Goal: Task Accomplishment & Management: Manage account settings

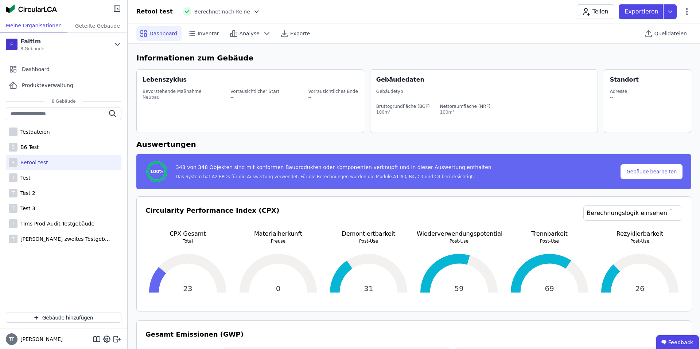
scroll to position [534, 0]
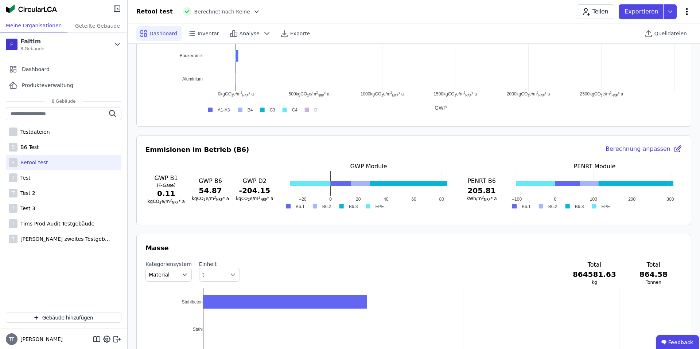
click at [687, 9] on icon at bounding box center [688, 11] width 2 height 7
click at [655, 28] on span "Gebäude bearbeiten" at bounding box center [653, 28] width 53 height 7
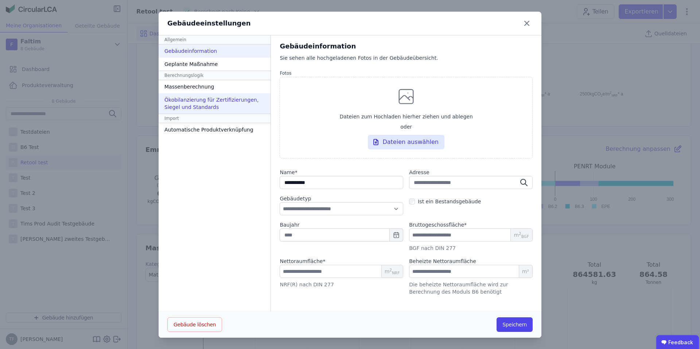
click at [201, 111] on div "Ökobilanzierung für Zertifizierungen, Siegel und Standards" at bounding box center [215, 103] width 112 height 20
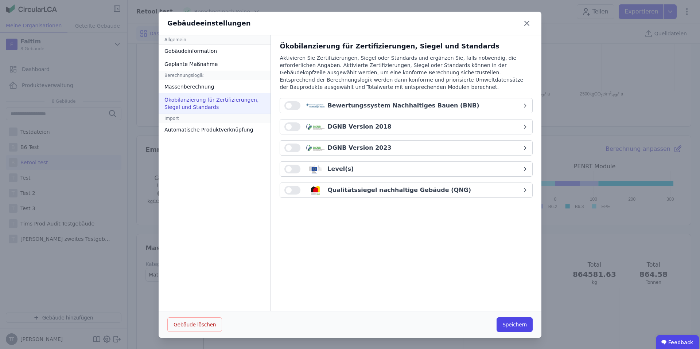
click at [290, 124] on button "button" at bounding box center [293, 127] width 16 height 9
click at [329, 127] on div "DGNB Version 2018" at bounding box center [360, 127] width 64 height 9
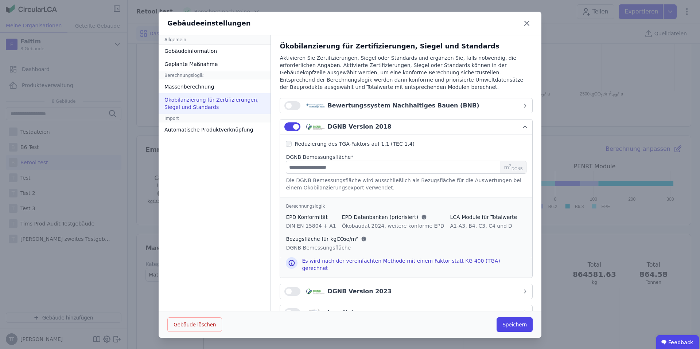
click at [288, 104] on span "button" at bounding box center [289, 106] width 6 height 6
click at [343, 109] on div "Bewertungssystem Nachhaltiges Bauen (BNB)" at bounding box center [404, 105] width 152 height 9
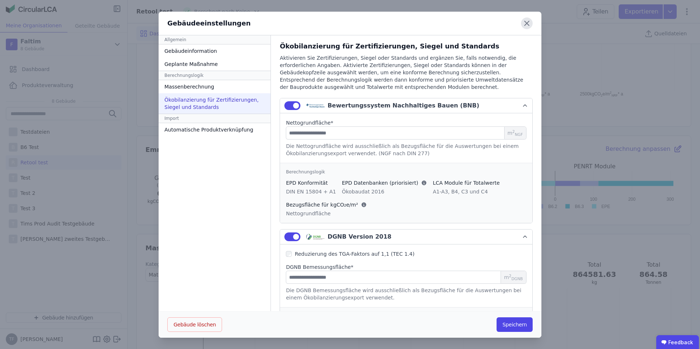
click at [527, 24] on icon at bounding box center [527, 23] width 4 height 4
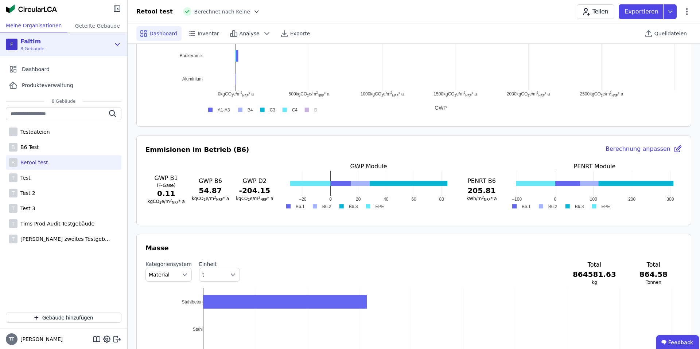
click at [45, 45] on div "F Faltim 8 Gebäude" at bounding box center [58, 44] width 105 height 15
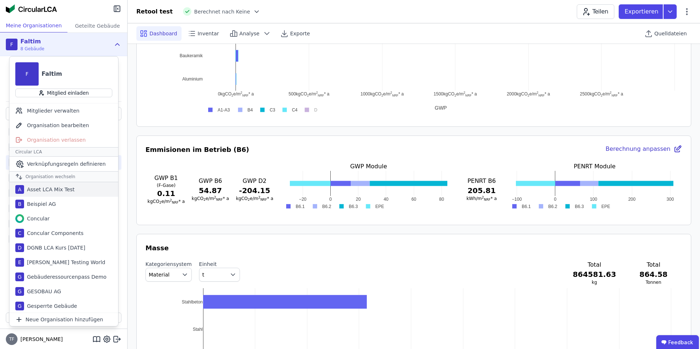
click at [60, 187] on div "Asset LCA Mix Test" at bounding box center [49, 189] width 51 height 7
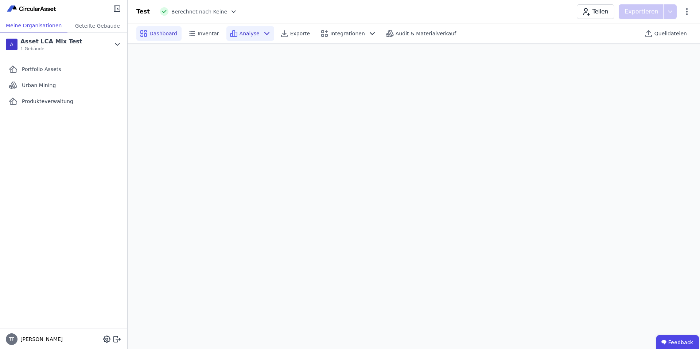
click at [265, 32] on icon at bounding box center [267, 33] width 4 height 2
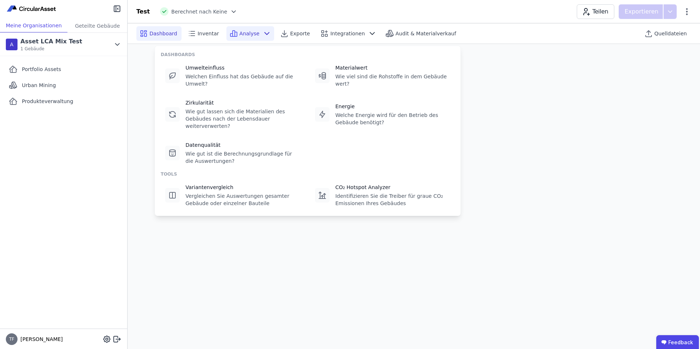
click at [265, 32] on icon at bounding box center [267, 33] width 4 height 2
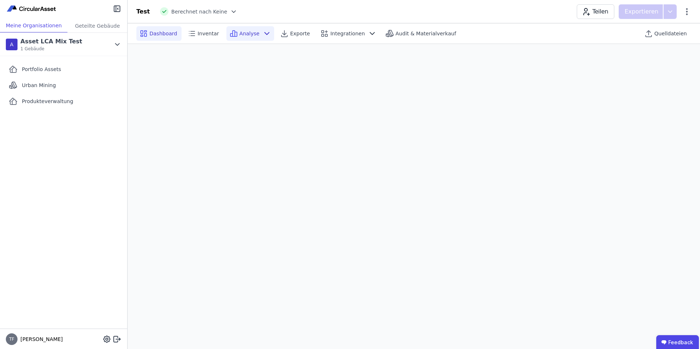
click at [264, 31] on icon at bounding box center [267, 33] width 9 height 9
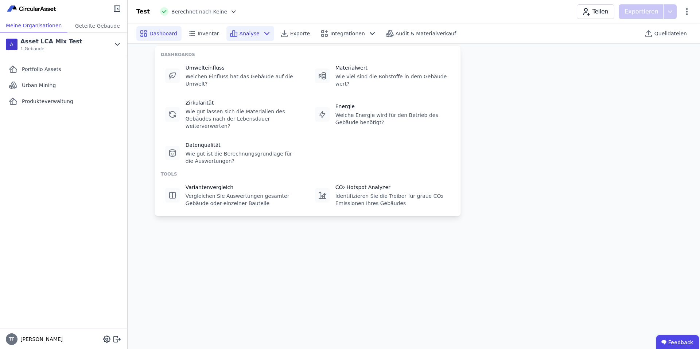
click at [250, 38] on div "Analyse" at bounding box center [251, 33] width 48 height 15
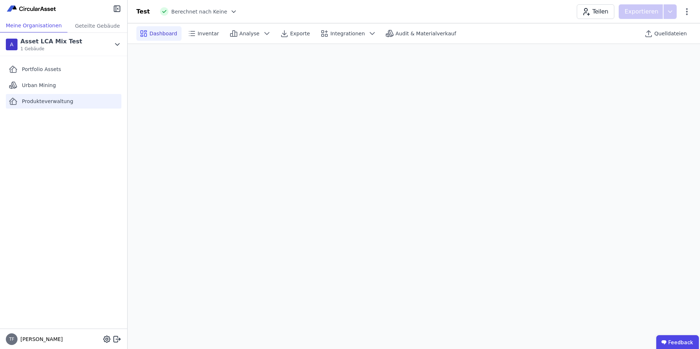
click at [43, 100] on span "Produkteverwaltung" at bounding box center [47, 101] width 51 height 7
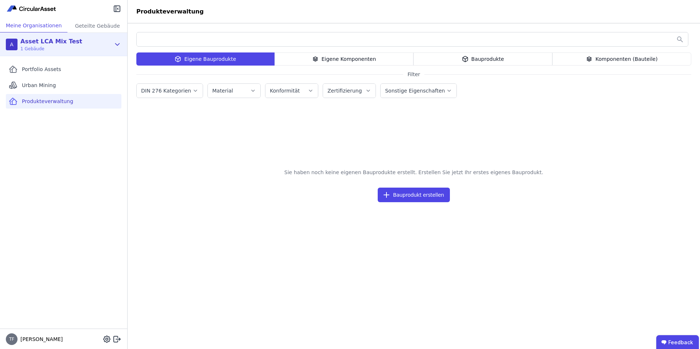
click at [79, 49] on div "A Asset LCA Mix Test 1 Gebäude" at bounding box center [58, 44] width 105 height 15
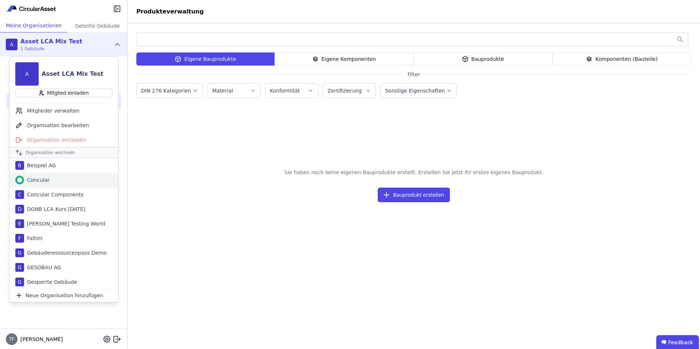
click at [57, 178] on div "Concular" at bounding box center [63, 180] width 109 height 15
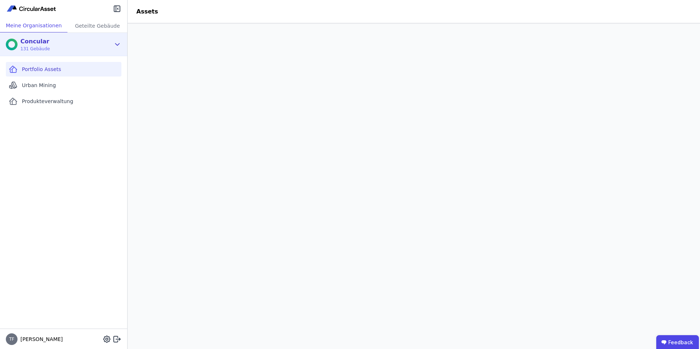
click at [118, 47] on icon at bounding box center [117, 44] width 8 height 9
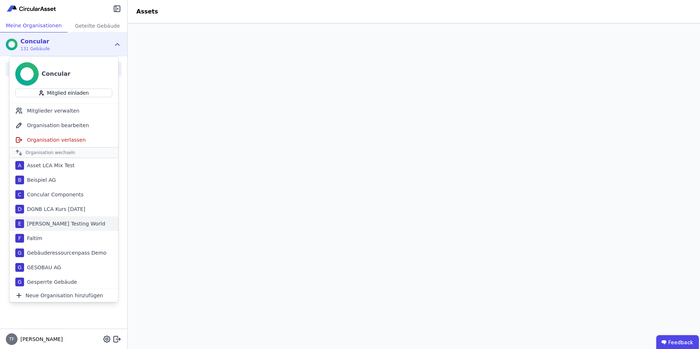
scroll to position [9, 0]
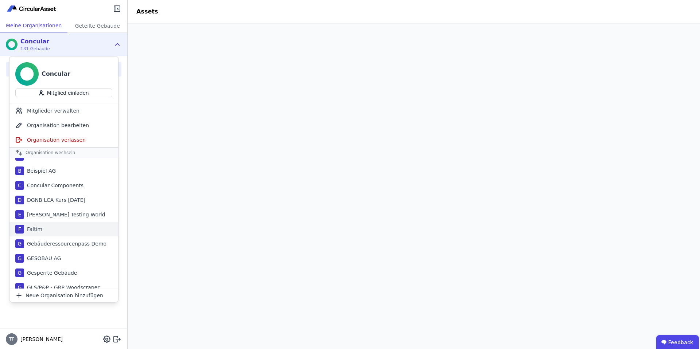
click at [51, 229] on div "F Faltim" at bounding box center [63, 229] width 109 height 15
